Goal: Task Accomplishment & Management: Complete application form

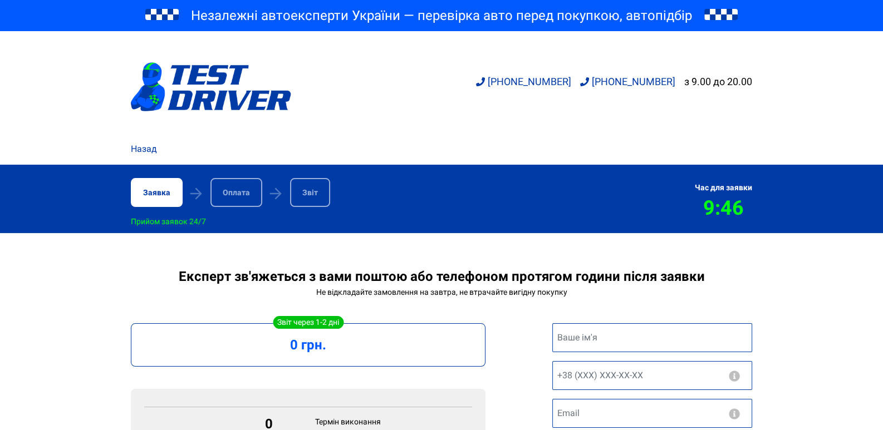
click at [155, 194] on div "Заявка" at bounding box center [157, 192] width 52 height 29
click at [148, 157] on div "Назад" at bounding box center [441, 153] width 634 height 22
click at [147, 151] on link "Назад" at bounding box center [144, 148] width 26 height 13
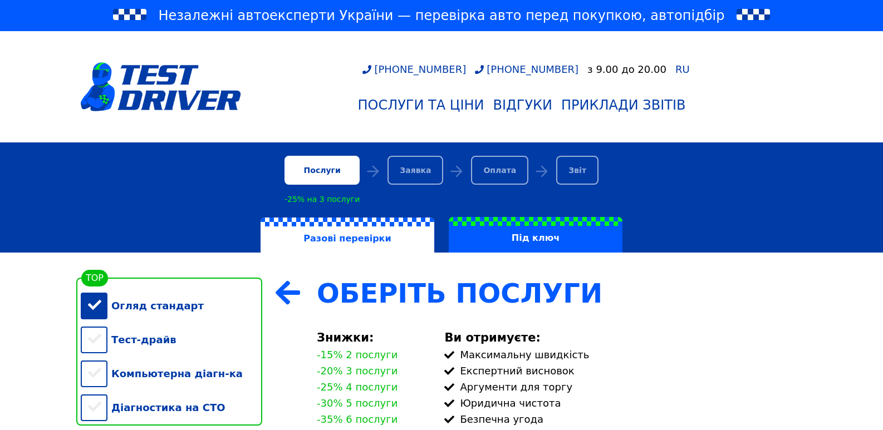
scroll to position [167, 0]
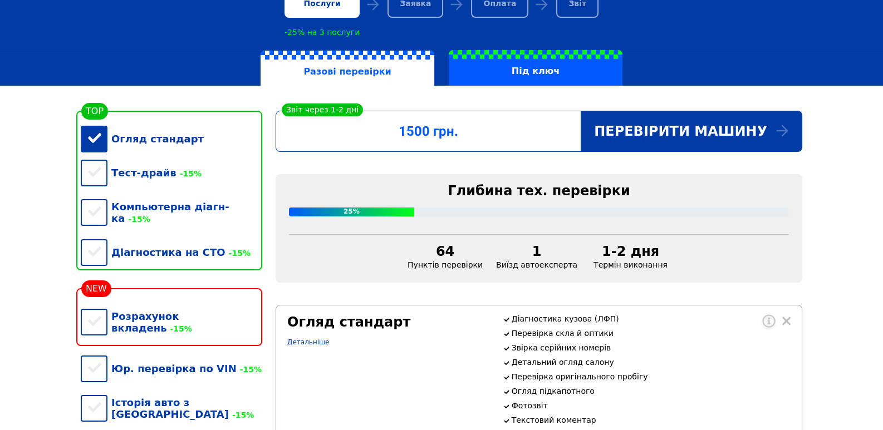
click at [96, 168] on div "Тест-драйв -15%" at bounding box center [171, 173] width 181 height 34
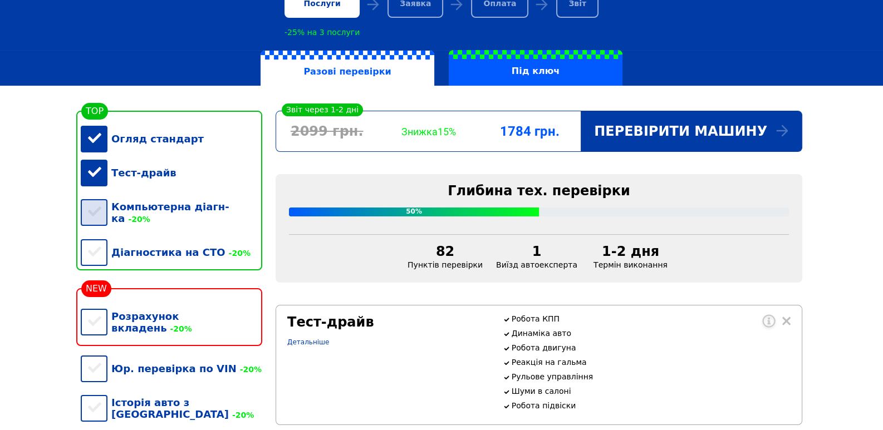
click at [95, 204] on div "Компьютерна діагн-ка -20%" at bounding box center [171, 213] width 181 height 46
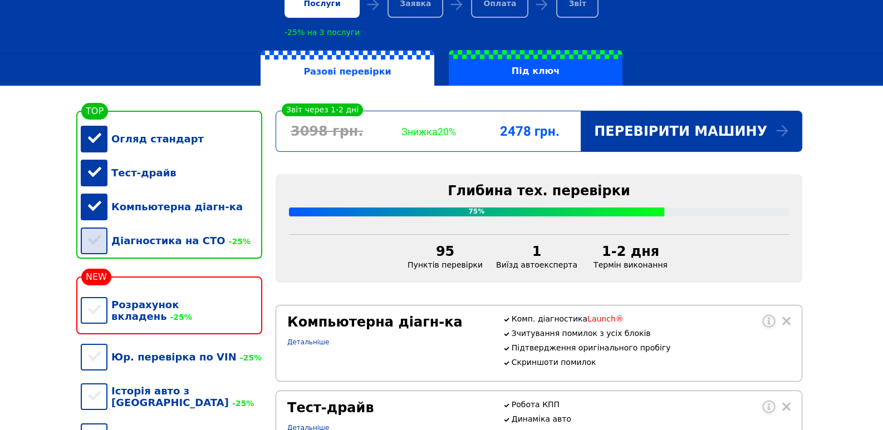
click at [95, 252] on div "Діагностика на СТО -25%" at bounding box center [171, 241] width 181 height 34
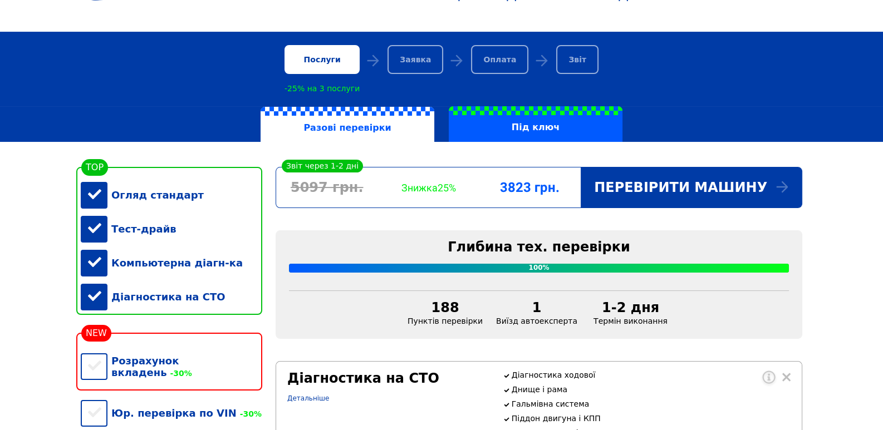
scroll to position [278, 0]
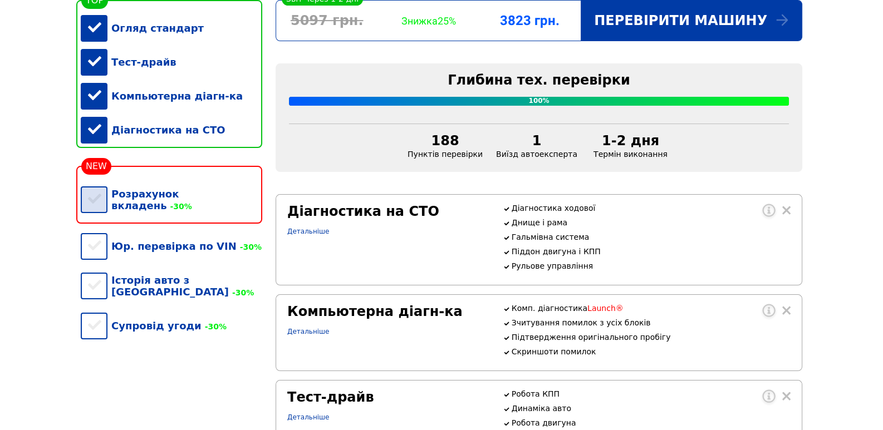
click at [101, 200] on div "Розрахунок вкладень -30%" at bounding box center [171, 200] width 181 height 46
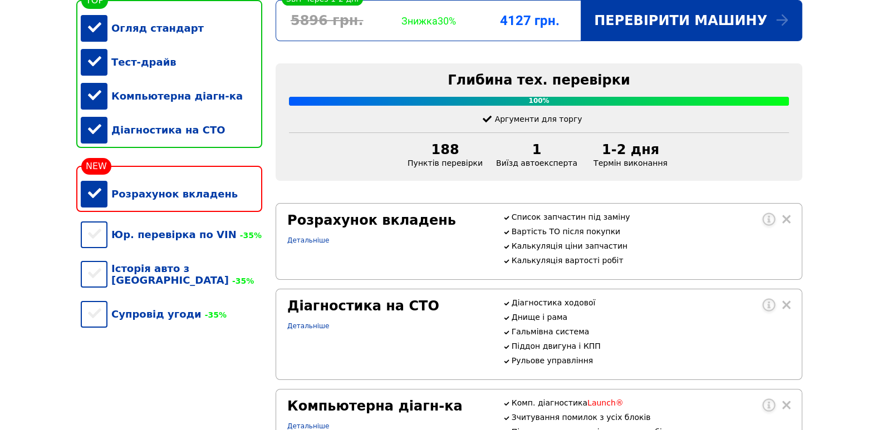
click at [92, 201] on div "Розрахунок вкладень" at bounding box center [171, 194] width 181 height 34
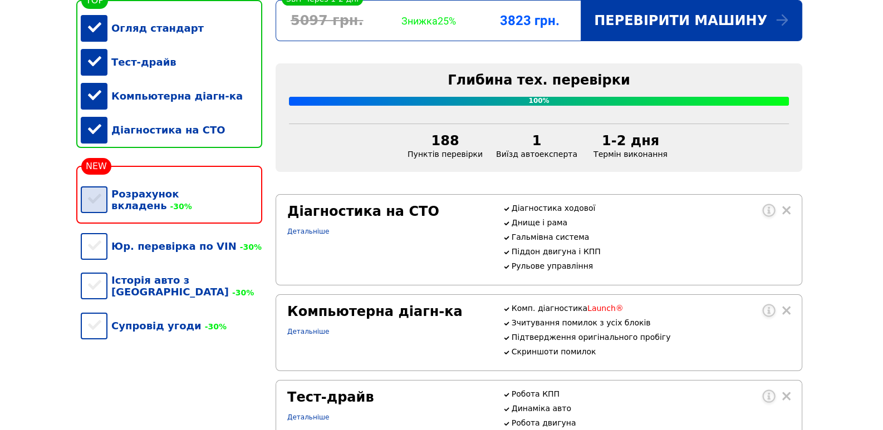
click at [161, 198] on div "Розрахунок вкладень -30%" at bounding box center [171, 200] width 181 height 46
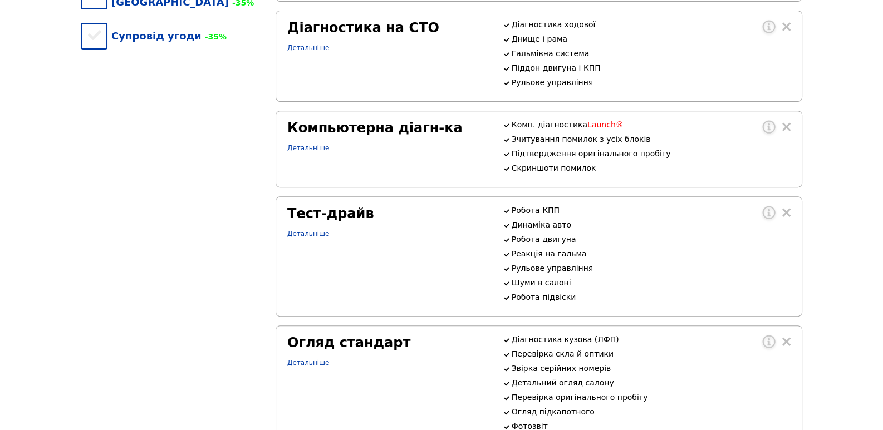
scroll to position [390, 0]
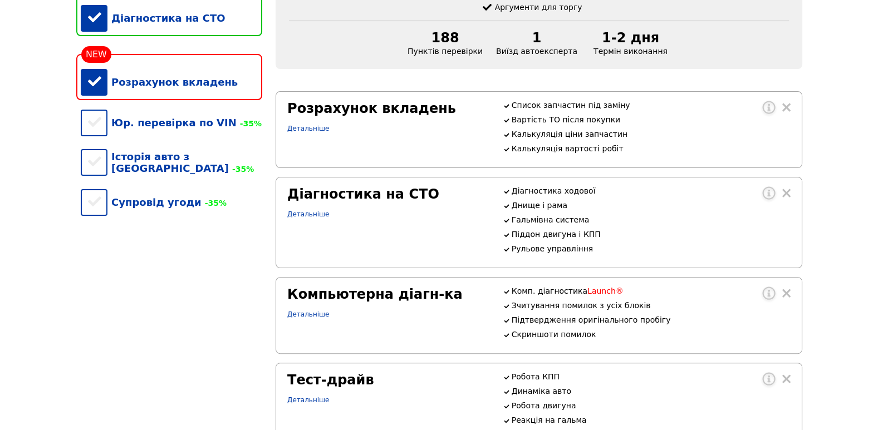
click at [105, 95] on div "Розрахунок вкладень" at bounding box center [171, 82] width 181 height 34
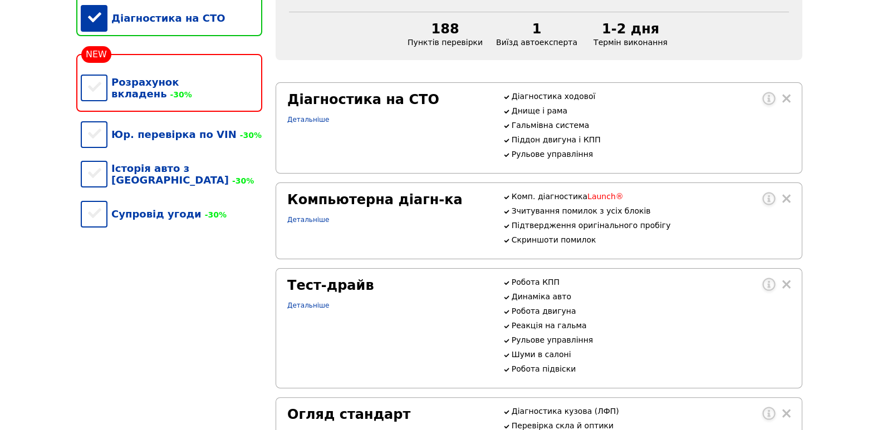
click at [429, 160] on div "Діагностика на СТО Детальніше" at bounding box center [387, 128] width 215 height 72
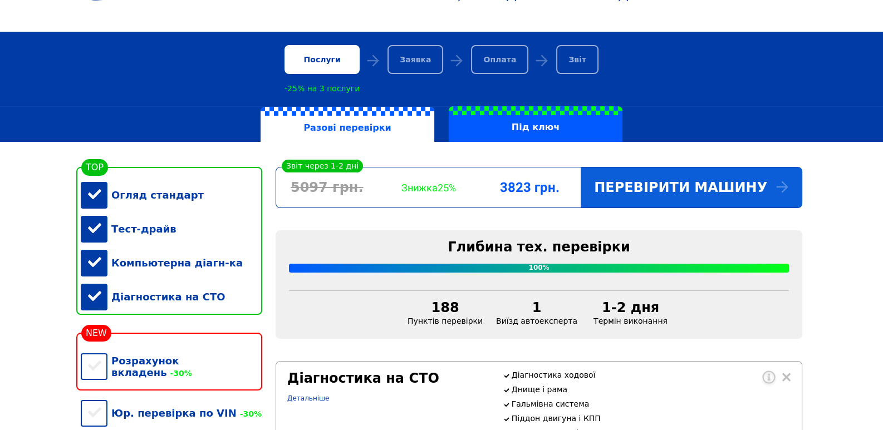
click at [650, 188] on div "Перевірити машину" at bounding box center [690, 188] width 221 height 40
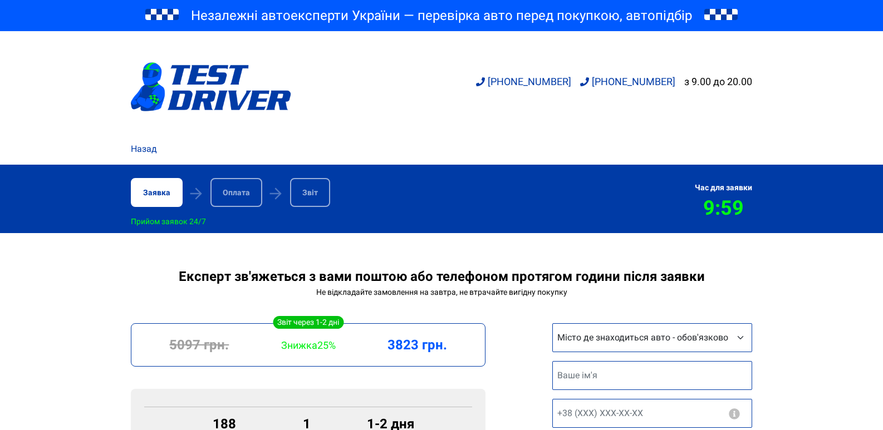
scroll to position [222, 0]
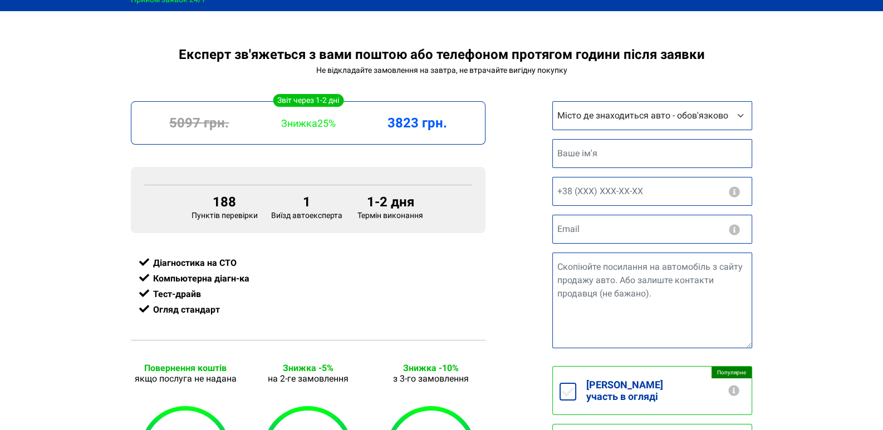
select select "[GEOGRAPHIC_DATA]"
click at [552, 102] on select "Місто де знаходиться авто - обов'язково Інше місто [GEOGRAPHIC_DATA] [GEOGRAPHI…" at bounding box center [652, 115] width 200 height 29
click at [594, 164] on input "text" at bounding box center [652, 153] width 200 height 29
type input "F"
type input "[PERSON_NAME]"
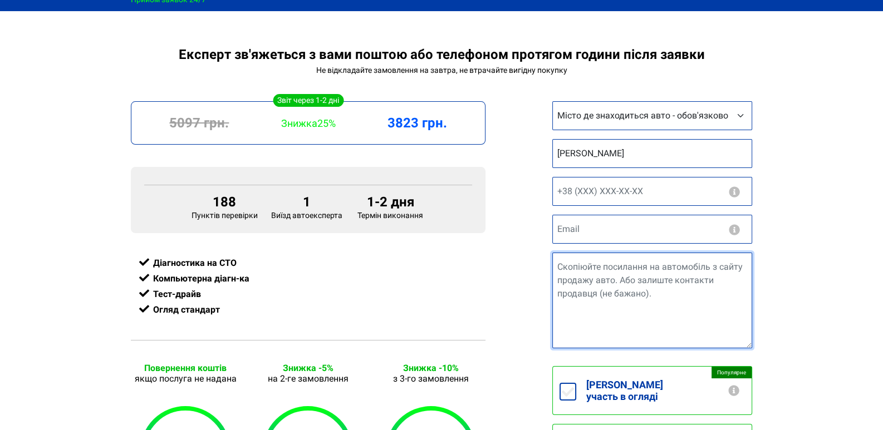
click at [627, 284] on textarea "Посилання на авто" at bounding box center [652, 301] width 200 height 96
paste textarea "[URL][DOMAIN_NAME]"
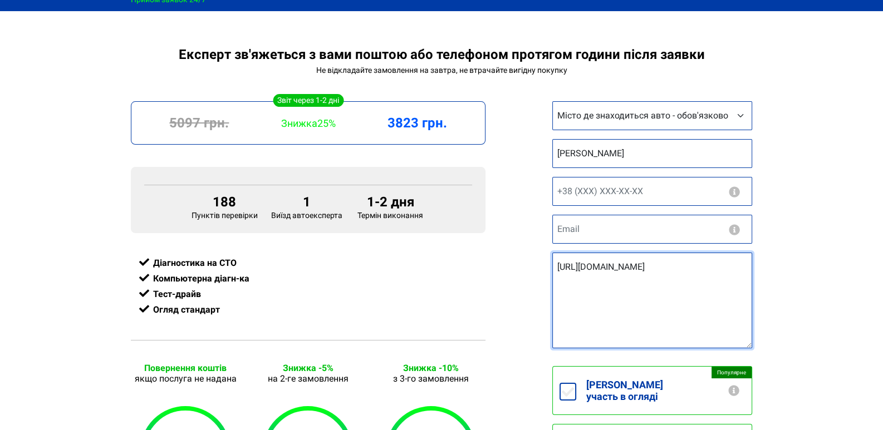
type textarea "https://auto.ria.com/uk/auto_mini_paceman_38796353.html"
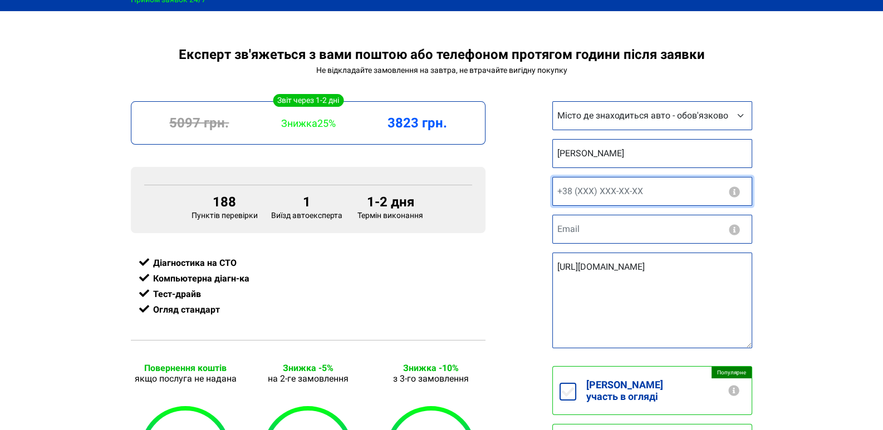
type input "+38 (___) ___ __ __"
click at [574, 195] on input "+38 (___) ___ __ __" at bounding box center [652, 191] width 200 height 29
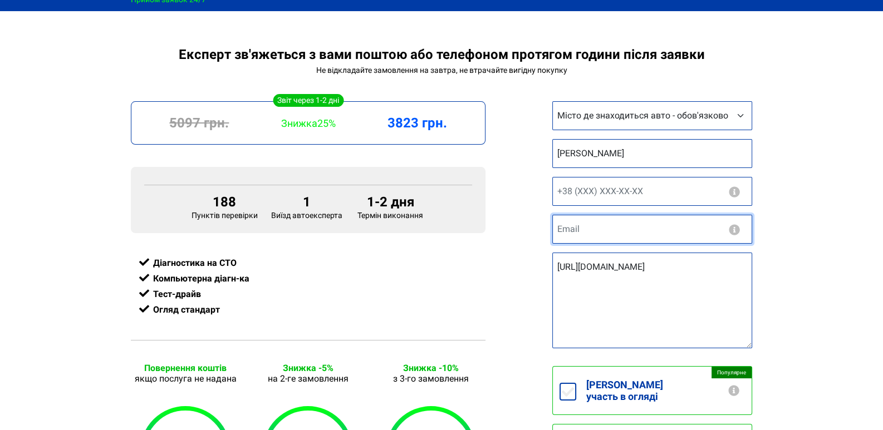
click at [666, 229] on input "email" at bounding box center [652, 229] width 200 height 29
paste input "380 95 882 74 72"
type input "380 95 882 74 72"
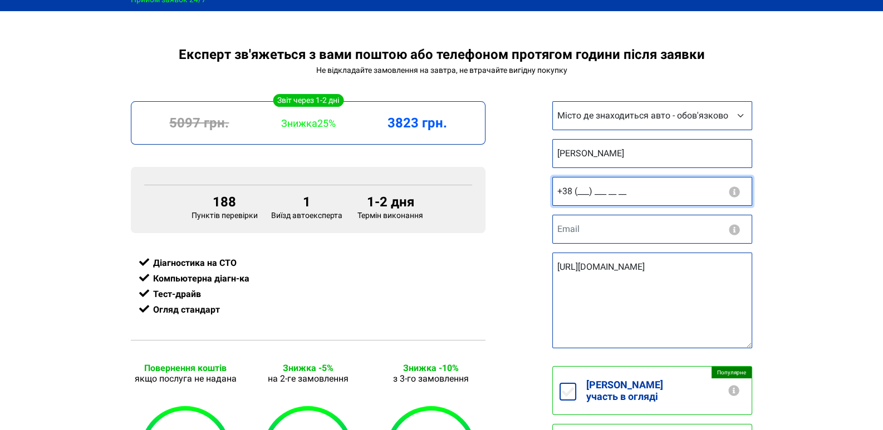
click at [599, 198] on input "+38 (___) ___ __ __" at bounding box center [652, 191] width 200 height 29
paste input "380) 958 82 74"
click at [576, 191] on input "+38 (380) 958 82 74" at bounding box center [652, 191] width 200 height 29
drag, startPoint x: 576, startPoint y: 192, endPoint x: 683, endPoint y: 196, distance: 106.9
click at [683, 196] on input "+38 (380) 958 82 74" at bounding box center [652, 191] width 200 height 29
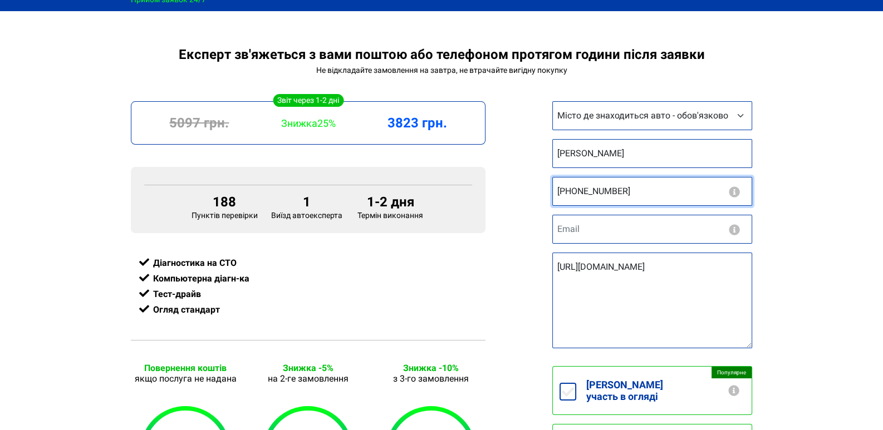
paste input "958) 827 47 2_"
click at [579, 191] on input "+38 (958) 827 47 2_" at bounding box center [652, 191] width 200 height 29
click at [576, 192] on input "+38 (958) 827 47 2_" at bounding box center [652, 191] width 200 height 29
click at [684, 192] on input "+38 (095) 882 74 72" at bounding box center [652, 191] width 200 height 29
type input "+38 (095) 882 74 72"
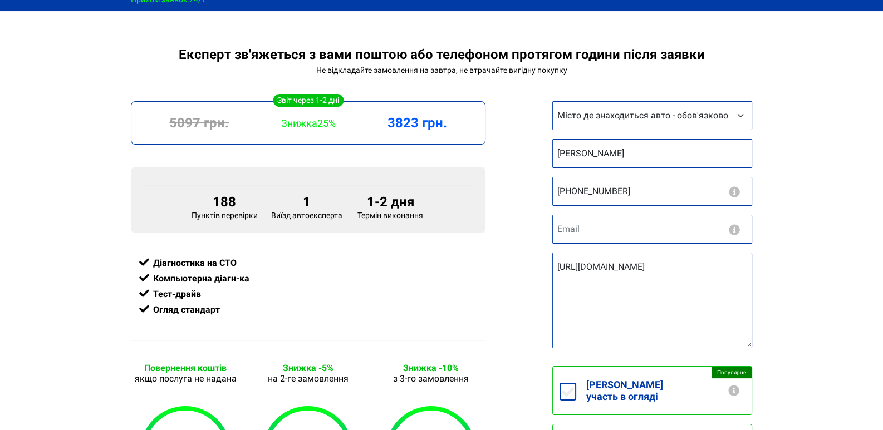
drag, startPoint x: 831, startPoint y: 226, endPoint x: 803, endPoint y: 232, distance: 29.6
click at [830, 226] on div "Експерт зв'яжеться з вами поштою або телефоном протягом години після заявки Не …" at bounding box center [441, 354] width 883 height 614
click at [799, 227] on div "Експерт зв'яжеться з вами поштою або телефоном протягом години після заявки Не …" at bounding box center [441, 354] width 883 height 614
click at [812, 160] on div "Експерт зв'яжеться з вами поштою або телефоном протягом години після заявки Не …" at bounding box center [441, 354] width 883 height 614
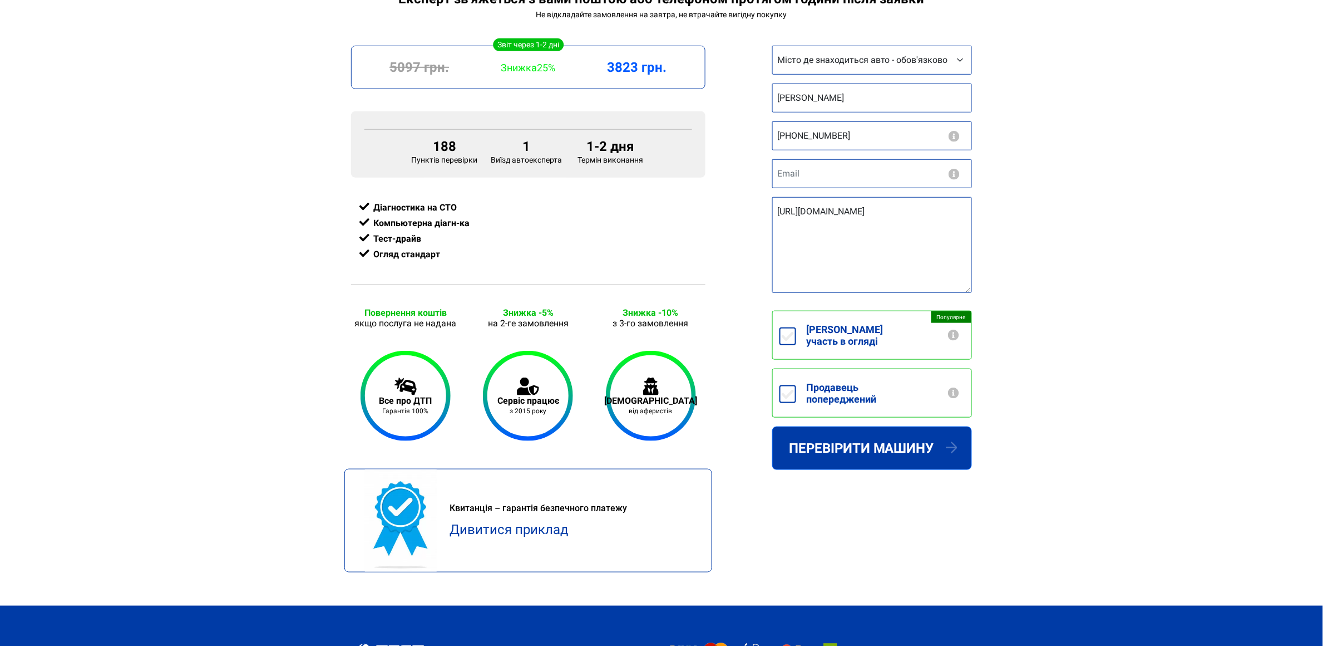
scroll to position [194, 0]
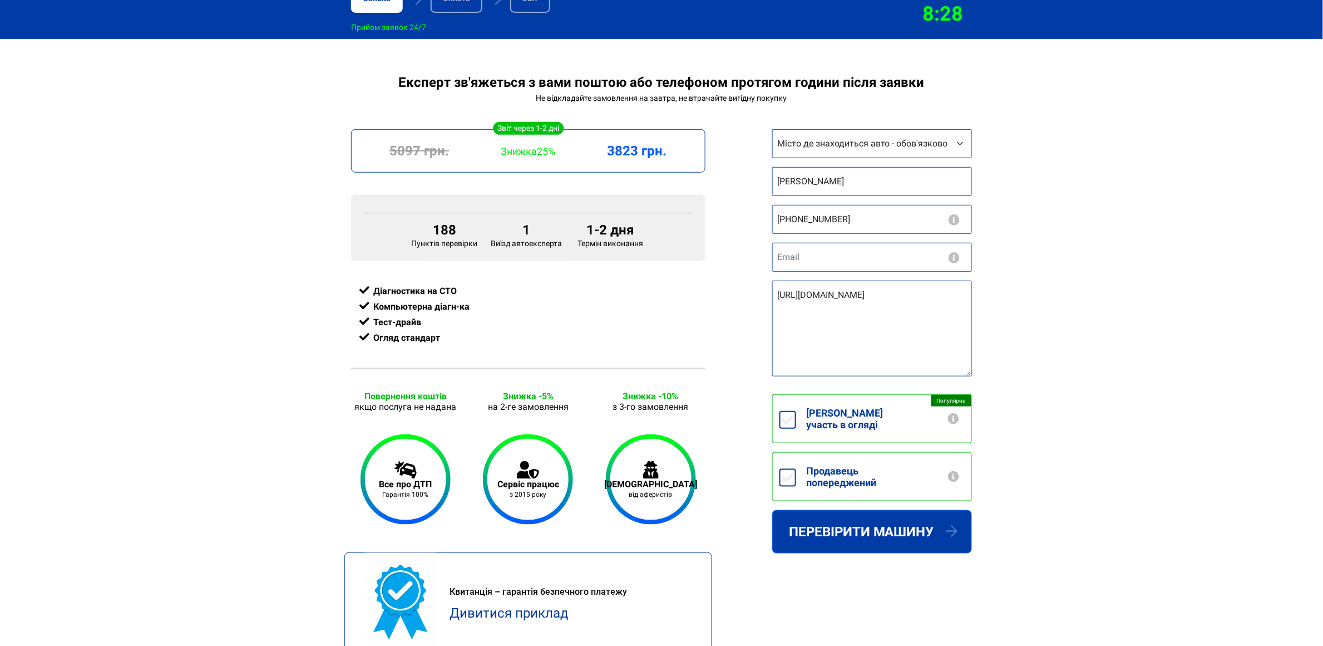
click at [882, 286] on div "Експерт зв'яжеться з вами поштою або телефоном протягом години після заявки Не …" at bounding box center [661, 382] width 1323 height 614
click at [882, 256] on input "email" at bounding box center [872, 257] width 200 height 29
paste input "gont9a@gmail.com"
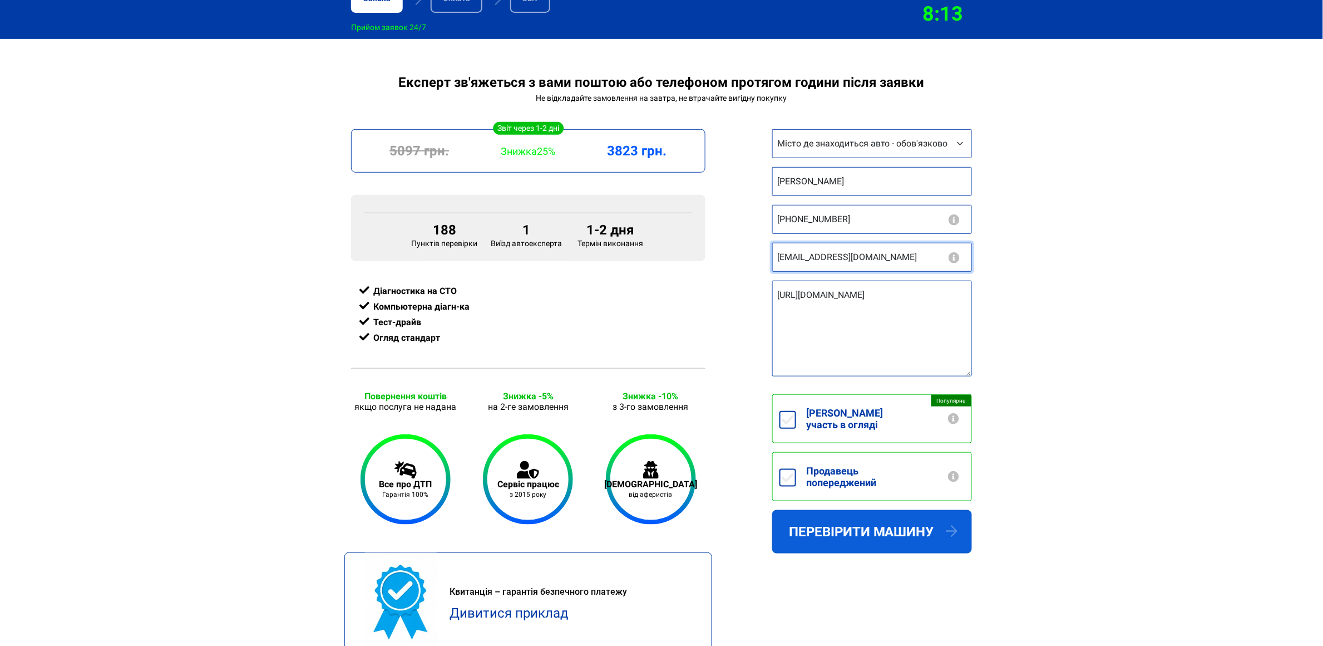
type input "gont9a@gmail.com"
click at [882, 430] on button "Перевірити машину" at bounding box center [872, 531] width 200 height 43
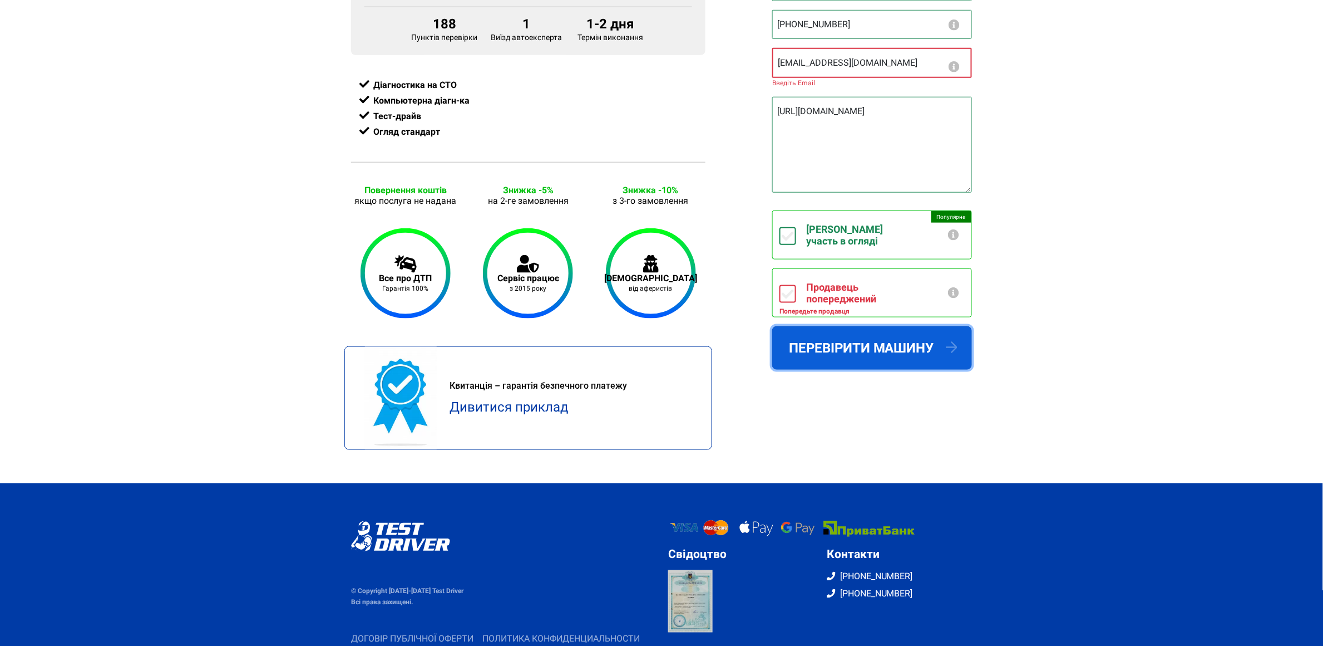
scroll to position [0, 0]
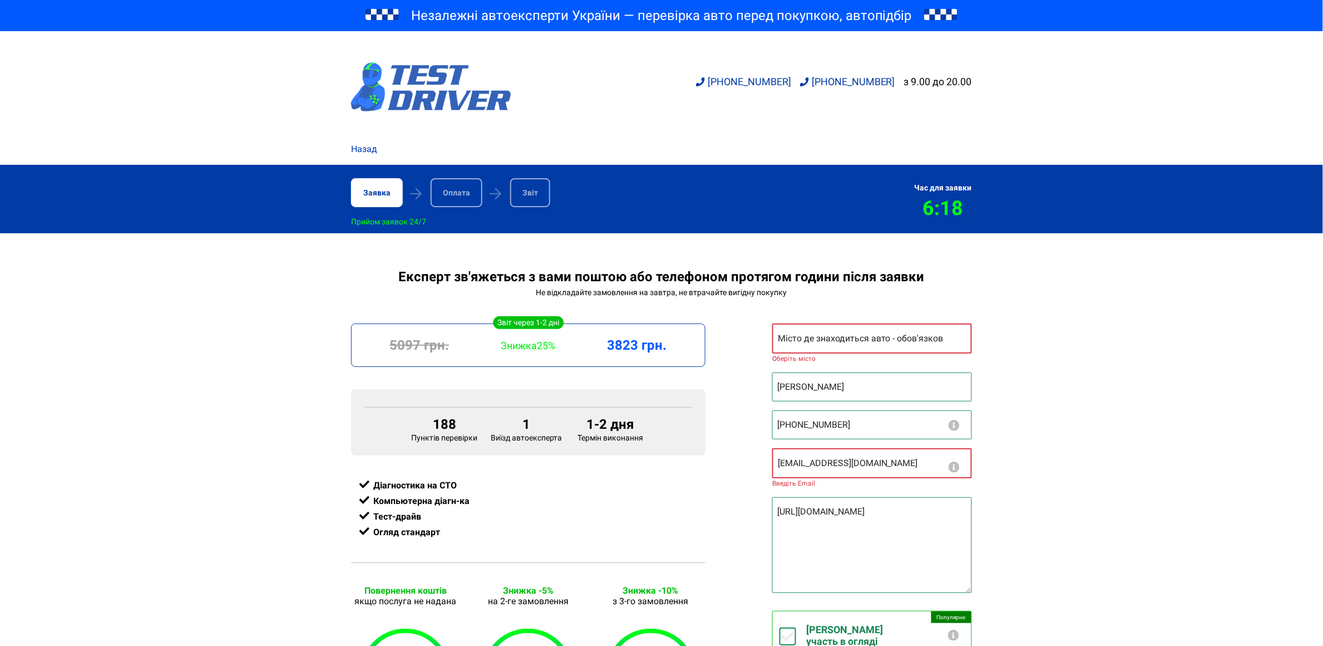
click at [418, 86] on img at bounding box center [431, 86] width 160 height 49
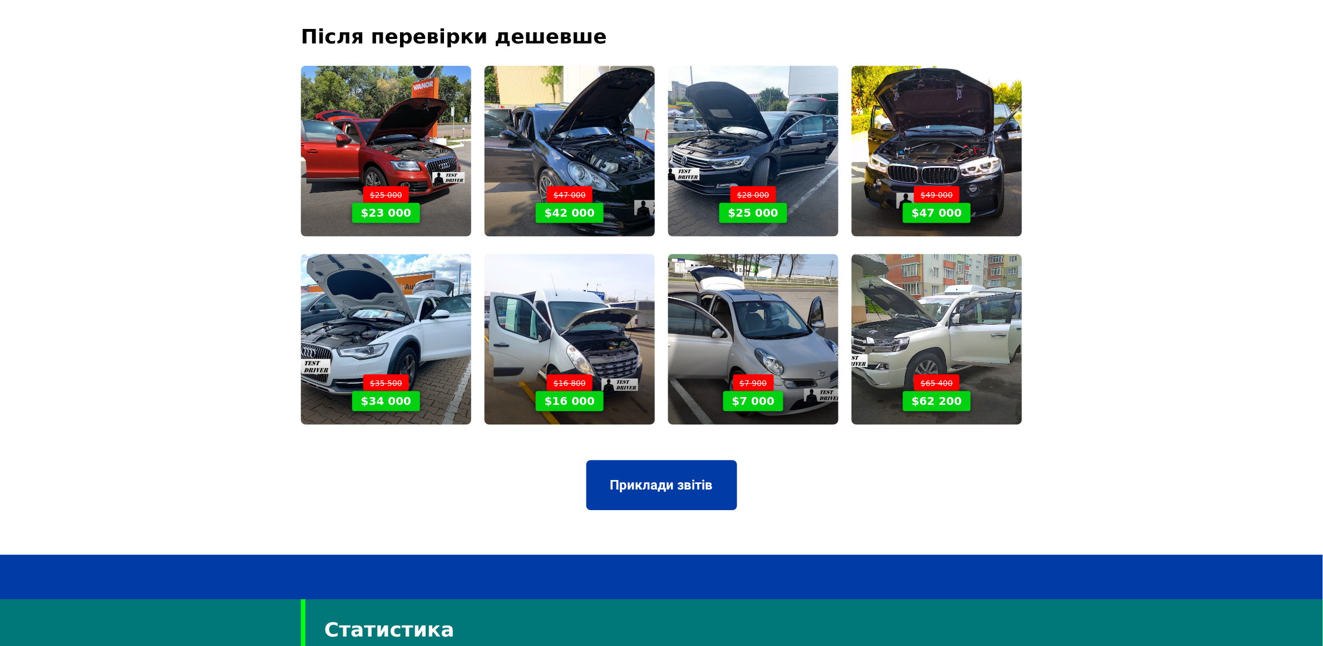
scroll to position [2809, 0]
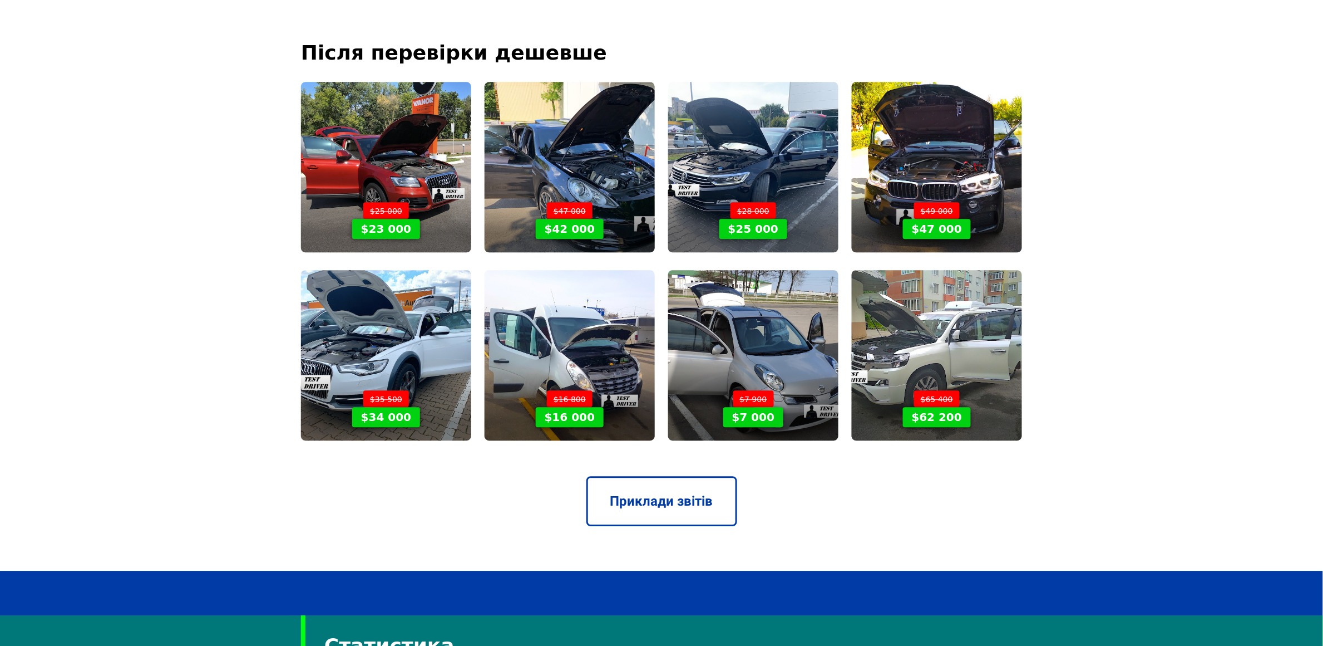
click at [670, 485] on link "Приклади звітів" at bounding box center [662, 501] width 151 height 50
